Goal: Find specific page/section: Find specific page/section

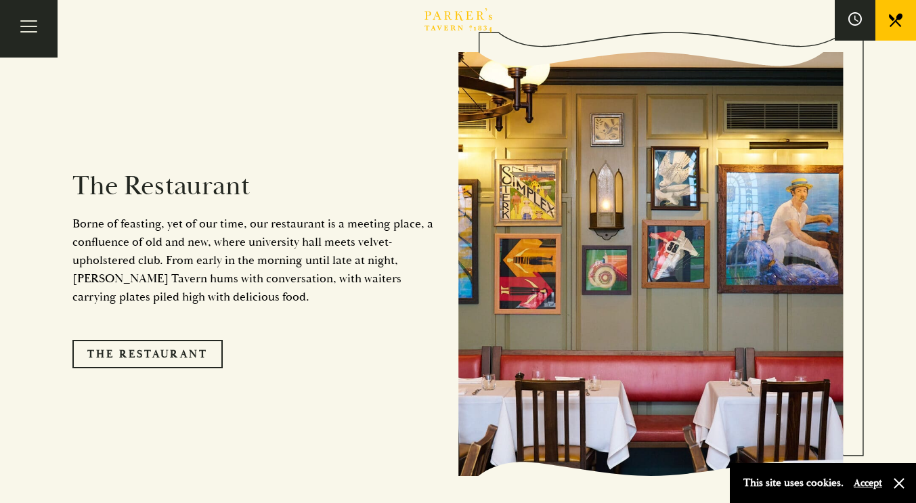
scroll to position [1016, 0]
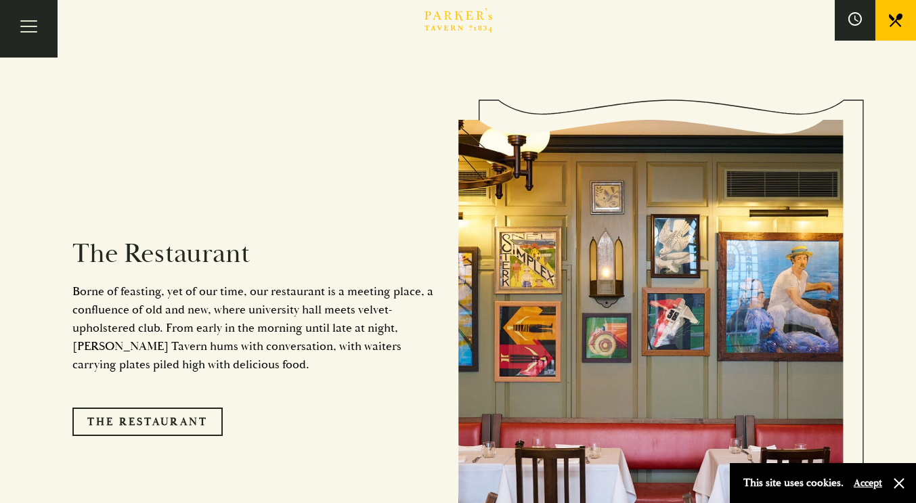
click at [169, 408] on link "The Restaurant" at bounding box center [147, 422] width 150 height 28
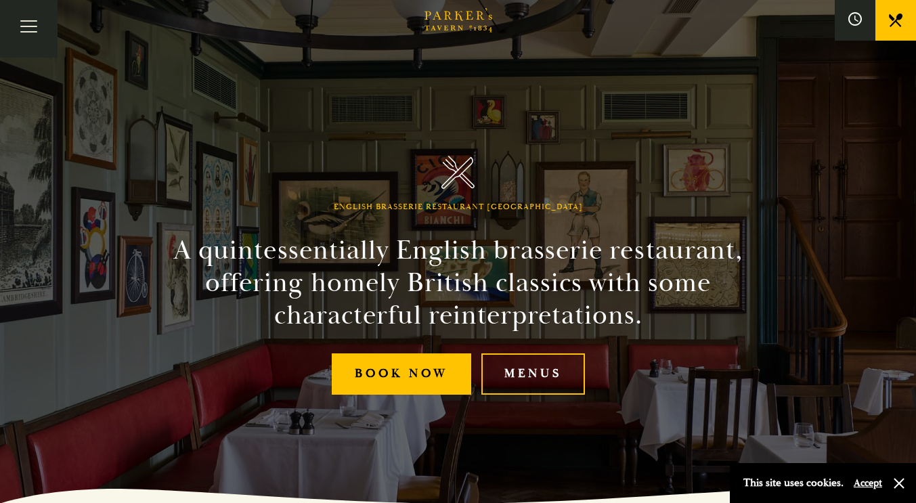
drag, startPoint x: 0, startPoint y: 0, endPoint x: 549, endPoint y: 369, distance: 661.5
click at [549, 369] on link "Menus" at bounding box center [533, 373] width 104 height 41
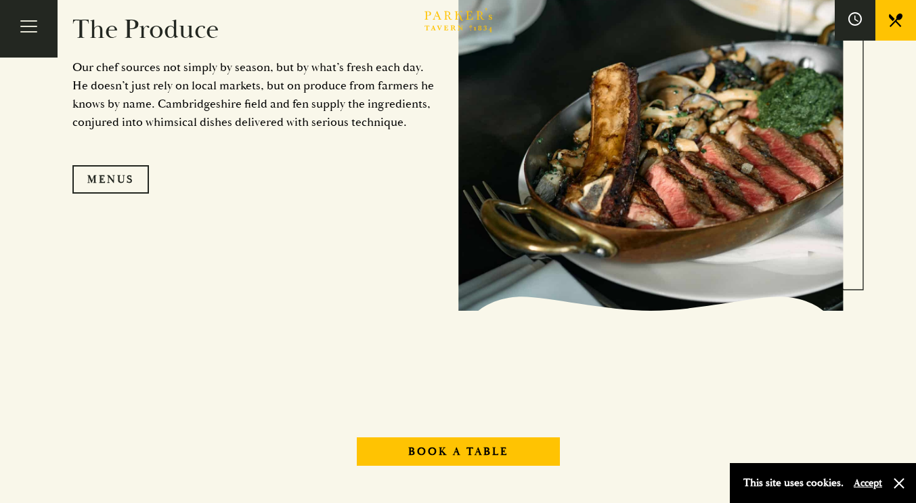
scroll to position [1286, 0]
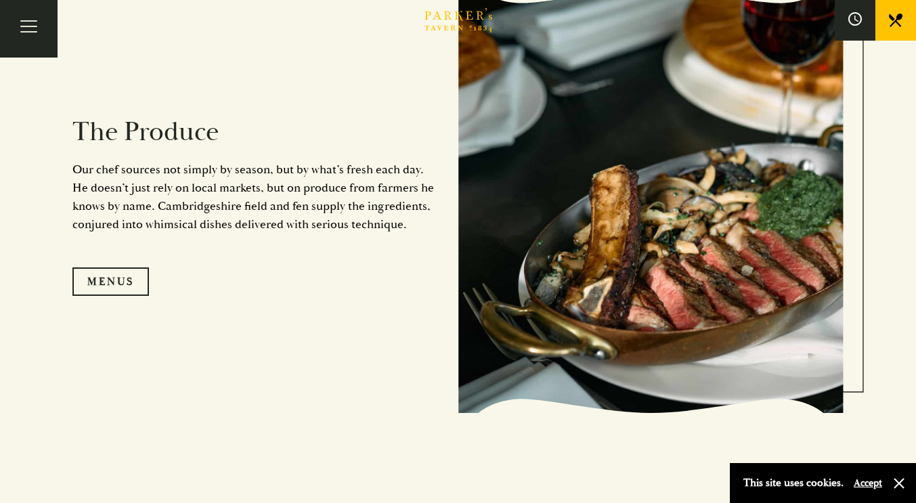
click at [100, 282] on link "Menus" at bounding box center [110, 281] width 77 height 28
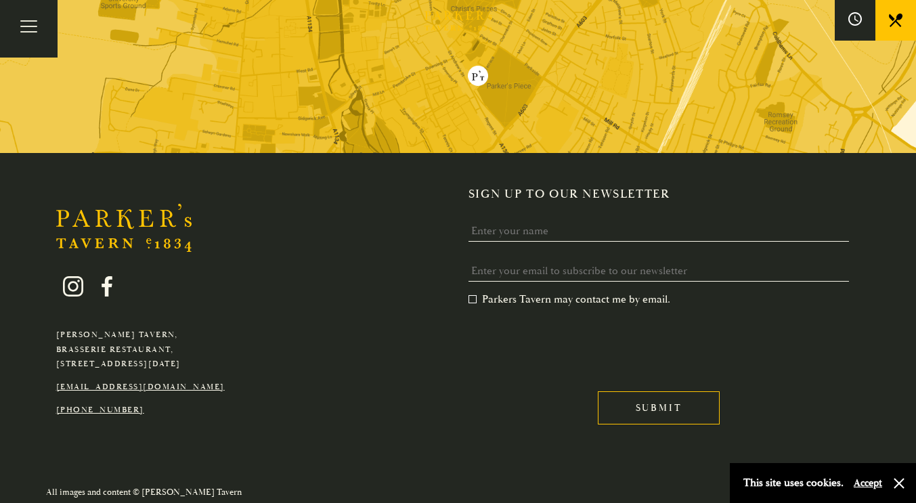
scroll to position [2596, 0]
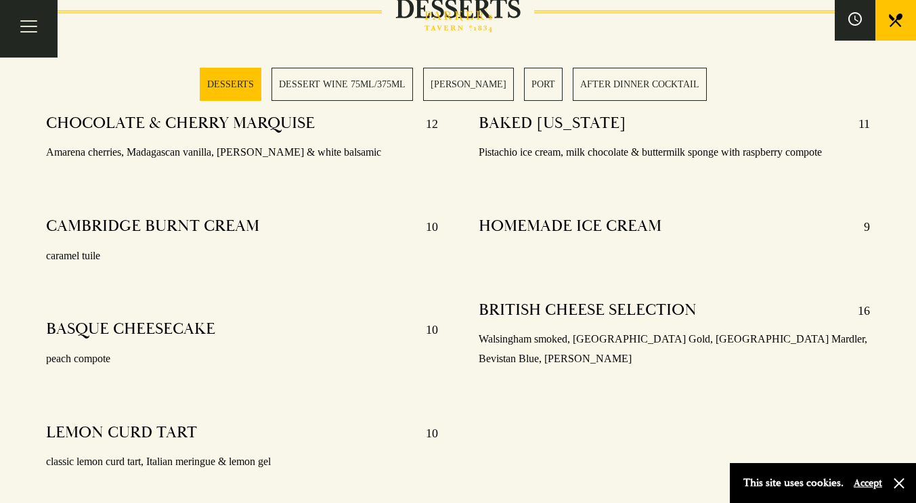
scroll to position [522, 0]
